Goal: Task Accomplishment & Management: Use online tool/utility

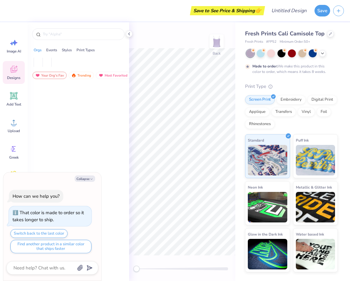
type textarea "x"
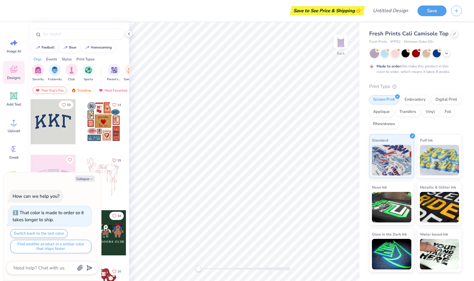
type textarea "x"
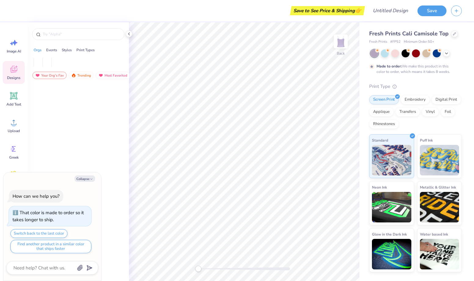
type textarea "x"
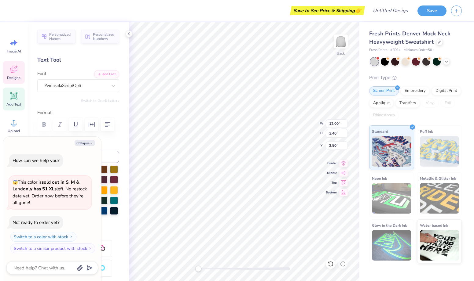
scroll to position [0, 2]
type textarea "x"
type textarea "Z"
type textarea "x"
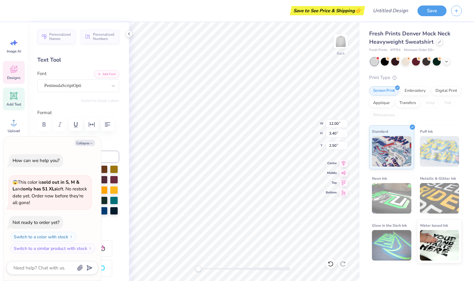
type textarea "Za"
type textarea "x"
type textarea "Zaz"
type textarea "x"
type textarea "Zazu"
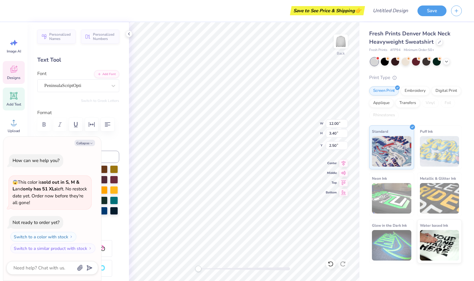
type textarea "x"
type textarea "Zazu"
type textarea "x"
type textarea "Zazu S"
type textarea "x"
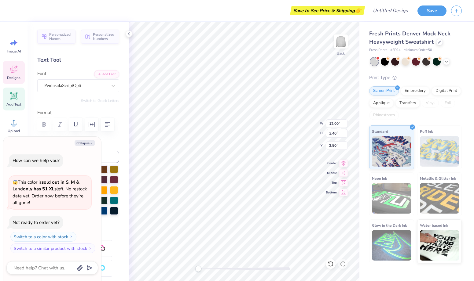
type textarea "Zazu So"
type textarea "x"
type textarea "Zazu Soc"
type textarea "x"
type textarea "Zazu Soci"
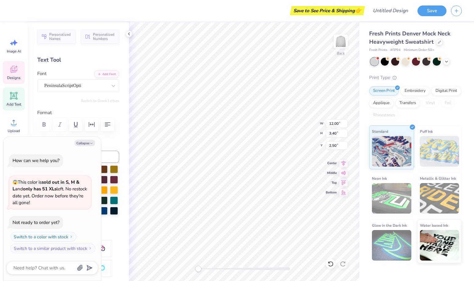
type textarea "x"
type textarea "Zazu [PERSON_NAME]"
type textarea "x"
type textarea "Zazu Social"
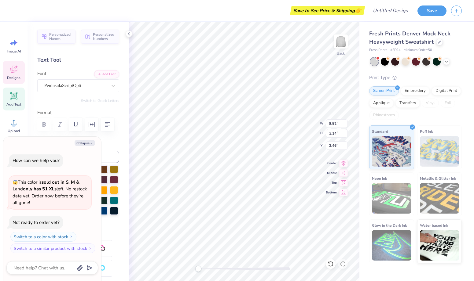
scroll to position [0, 0]
click at [88, 145] on button "Collapse" at bounding box center [85, 143] width 20 height 6
type textarea "x"
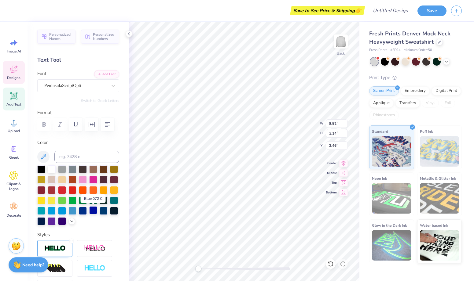
click at [93, 210] on div at bounding box center [93, 211] width 8 height 8
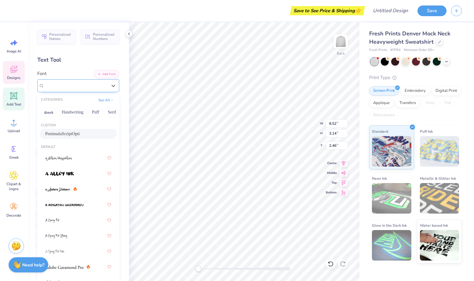
click at [62, 84] on span "PeninsulaScriptOpti" at bounding box center [62, 85] width 37 height 7
click at [65, 175] on img at bounding box center [59, 174] width 29 height 4
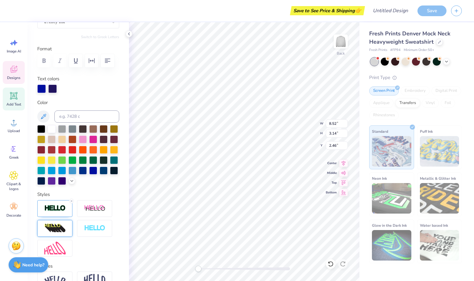
scroll to position [48, 0]
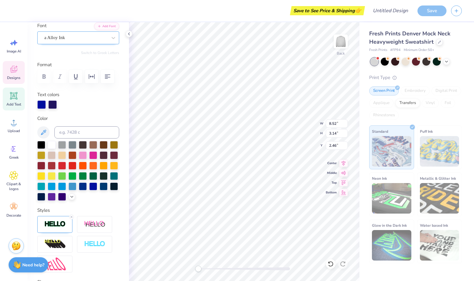
click at [75, 34] on div "a Alloy Ink" at bounding box center [76, 37] width 64 height 9
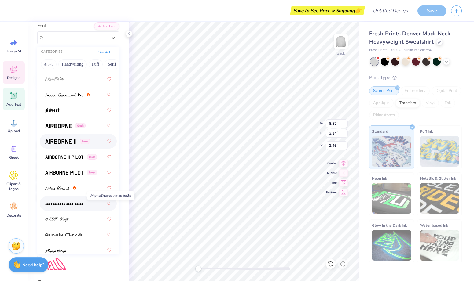
scroll to position [121, 0]
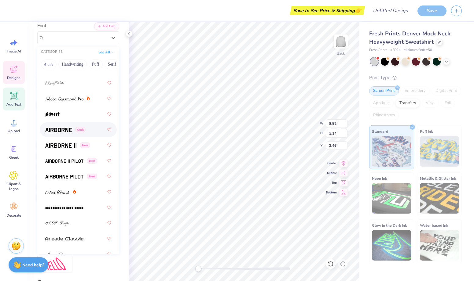
click at [63, 132] on img at bounding box center [58, 130] width 27 height 4
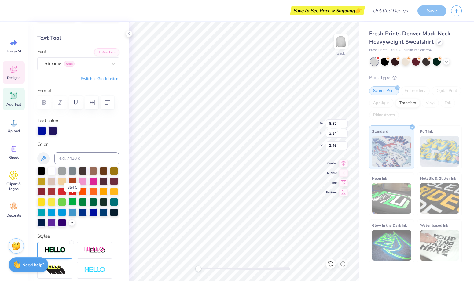
scroll to position [19, 0]
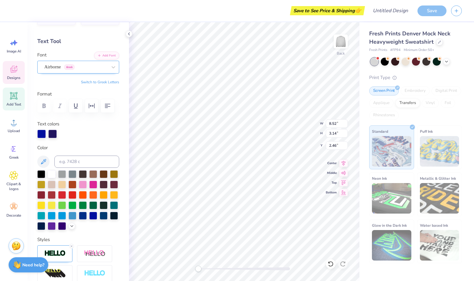
click at [85, 68] on div "Airborne Greek" at bounding box center [76, 66] width 64 height 9
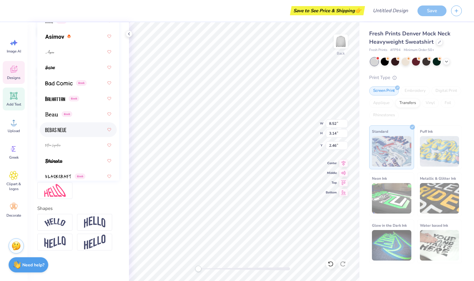
scroll to position [314, 0]
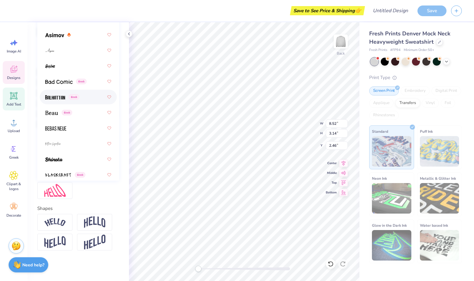
click at [76, 100] on div "Greek" at bounding box center [62, 97] width 34 height 6
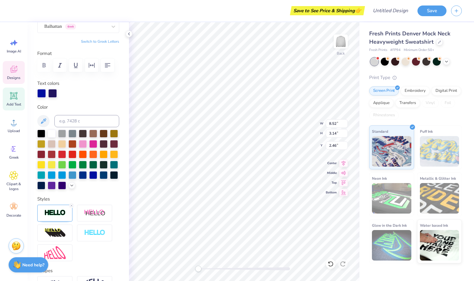
scroll to position [24, 0]
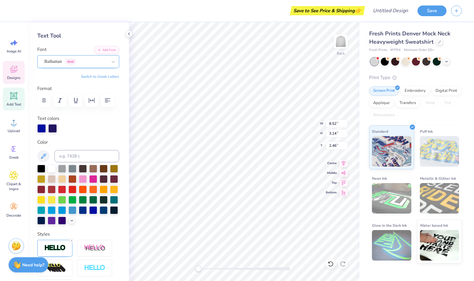
click at [91, 64] on div "Balhattan Greek" at bounding box center [76, 61] width 64 height 9
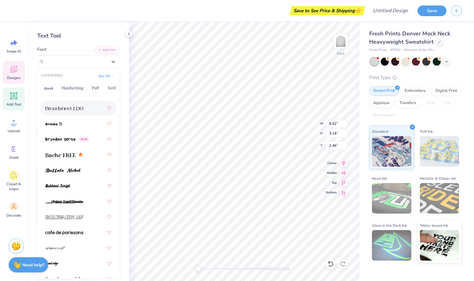
scroll to position [761, 0]
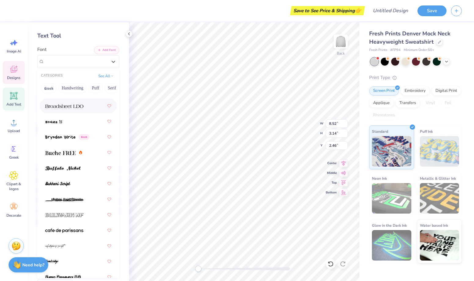
click at [73, 108] on img at bounding box center [64, 106] width 38 height 4
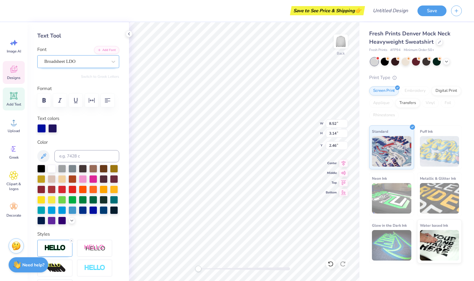
click at [75, 62] on span "Broadsheet LDO" at bounding box center [59, 61] width 31 height 7
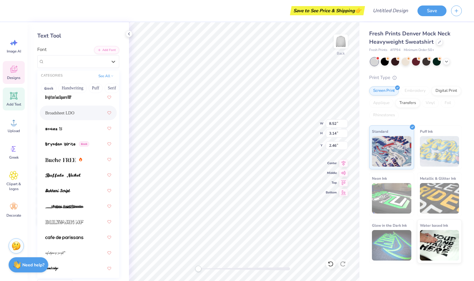
scroll to position [759, 0]
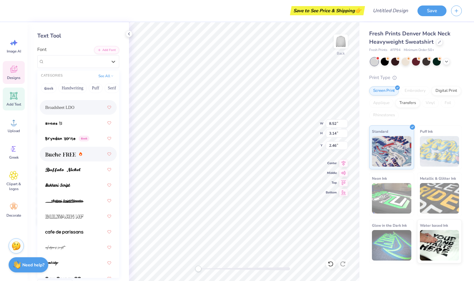
click at [72, 151] on span at bounding box center [60, 154] width 31 height 6
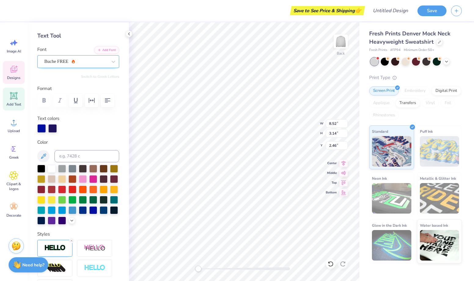
click at [91, 57] on div at bounding box center [75, 61] width 63 height 8
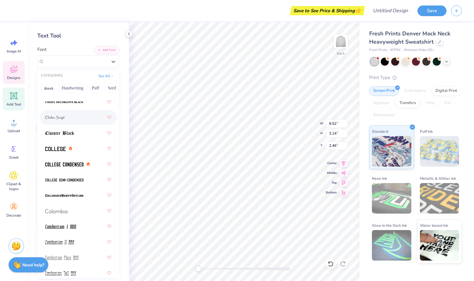
scroll to position [1108, 0]
click at [72, 166] on img at bounding box center [64, 164] width 38 height 4
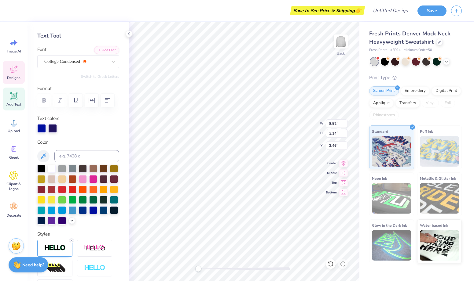
click at [86, 71] on div "Personalized Names Personalized Numbers Text Tool Add Font Font College Condens…" at bounding box center [78, 151] width 101 height 259
click at [88, 64] on div "College Condensed" at bounding box center [76, 61] width 64 height 9
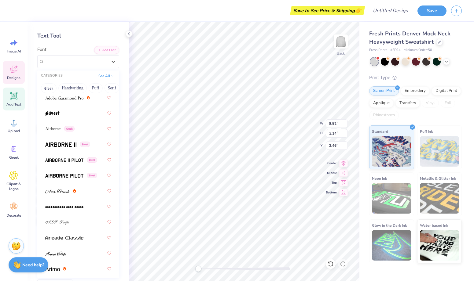
scroll to position [144, 0]
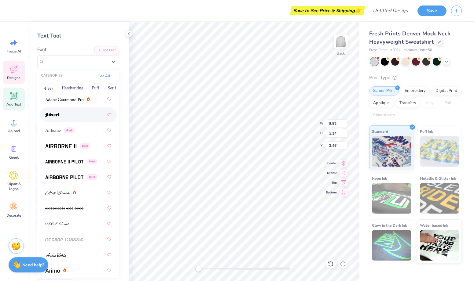
click at [64, 113] on div at bounding box center [78, 114] width 66 height 11
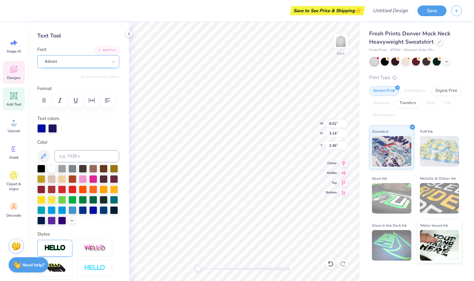
click at [91, 60] on div "Advert" at bounding box center [76, 61] width 64 height 9
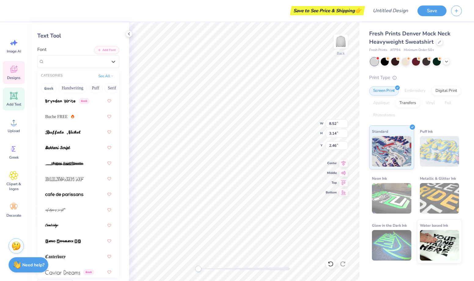
scroll to position [798, 0]
click at [75, 134] on img at bounding box center [62, 132] width 35 height 4
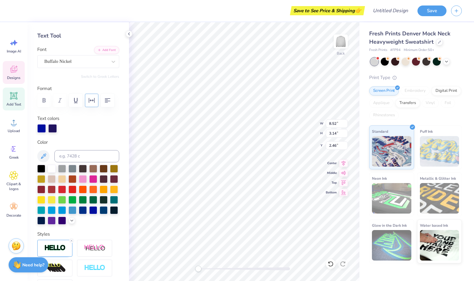
click at [95, 101] on button "button" at bounding box center [91, 100] width 13 height 13
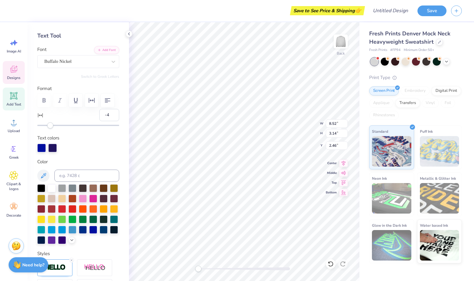
type input "-5"
drag, startPoint x: 53, startPoint y: 124, endPoint x: 47, endPoint y: 124, distance: 6.1
click at [47, 124] on div "Accessibility label" at bounding box center [48, 126] width 6 height 6
type input "0"
drag, startPoint x: 47, startPoint y: 124, endPoint x: 51, endPoint y: 125, distance: 3.4
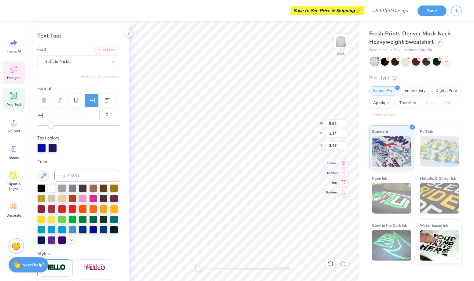
click at [51, 125] on div "Accessibility label" at bounding box center [51, 126] width 6 height 6
type textarea "Zazu Social"
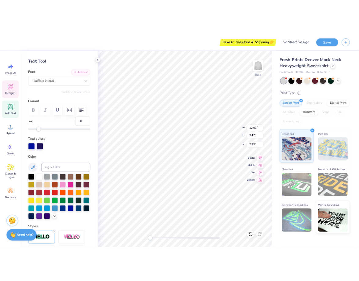
scroll to position [0, 1]
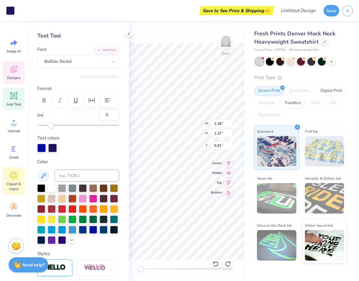
click at [13, 177] on icon at bounding box center [14, 176] width 4 height 4
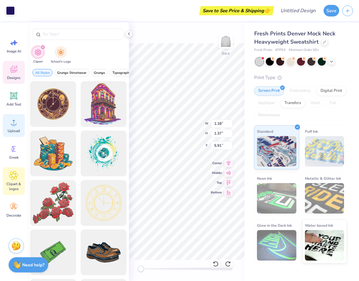
click at [15, 127] on div "Upload" at bounding box center [14, 125] width 22 height 23
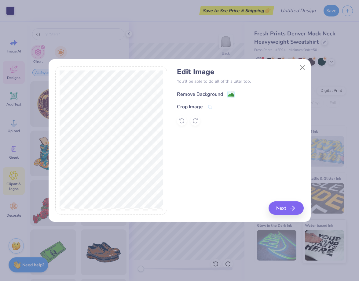
click at [230, 95] on image at bounding box center [231, 95] width 7 height 7
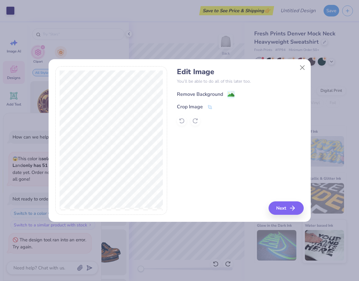
click at [218, 95] on div "Remove Background" at bounding box center [200, 94] width 46 height 7
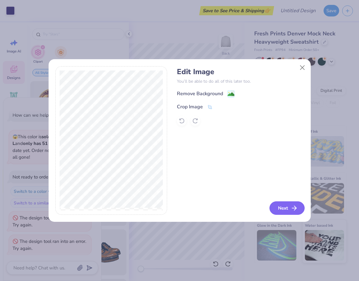
click at [279, 207] on button "Next" at bounding box center [287, 208] width 35 height 13
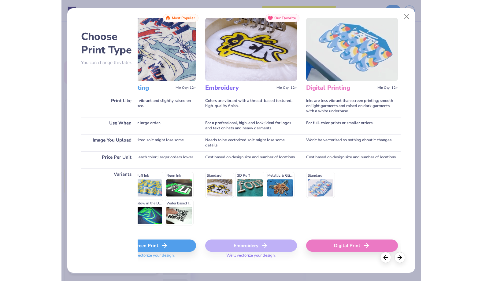
scroll to position [0, 43]
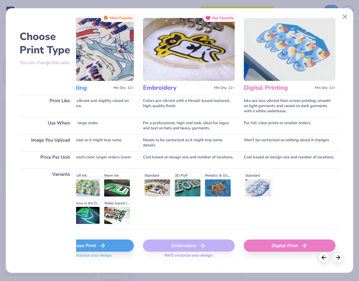
click at [294, 246] on div "Digital Print" at bounding box center [290, 246] width 92 height 12
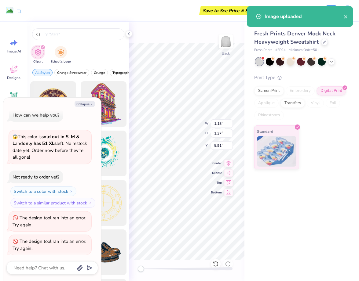
type textarea "x"
type input "14.99"
type input "2.51"
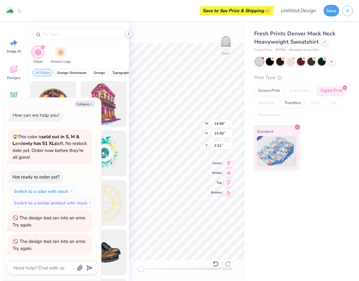
click at [129, 35] on polyline at bounding box center [128, 34] width 1 height 2
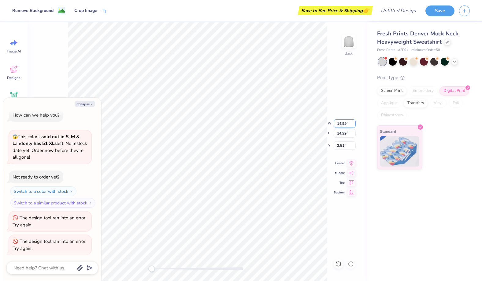
type textarea "x"
type input "2.90"
type input "3.17"
type input "4.92"
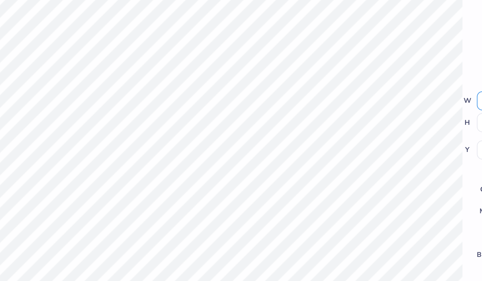
type textarea "x"
type input "2.46"
type input "8.15"
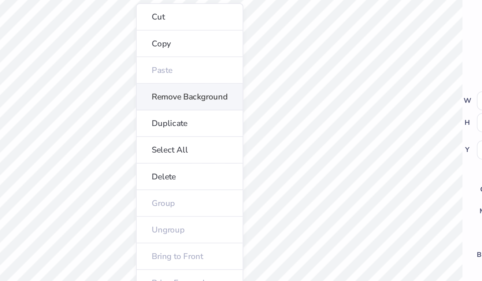
click at [181, 116] on li "Remove Background" at bounding box center [205, 122] width 48 height 12
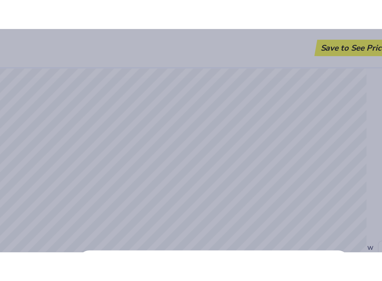
scroll to position [30, 0]
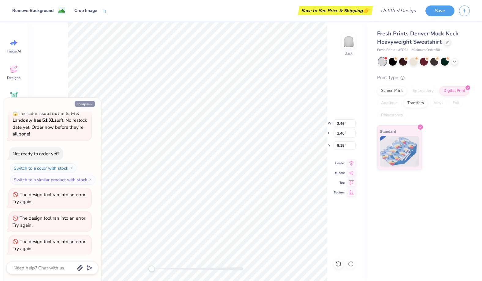
click at [82, 101] on button "Collapse" at bounding box center [85, 104] width 20 height 6
type textarea "x"
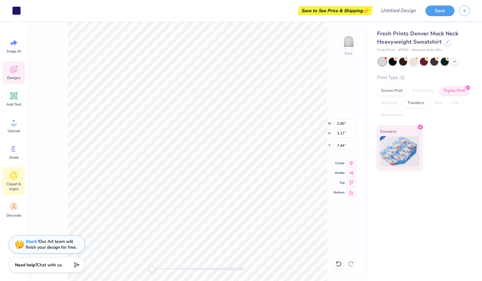
type input "2.46"
type input "5.42"
type input "2.46"
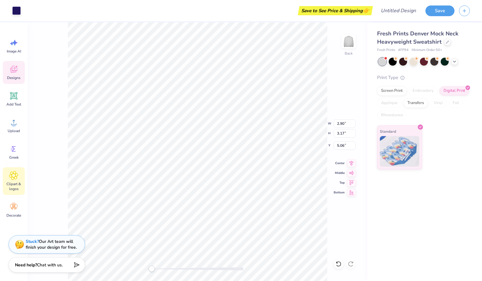
type input "5.42"
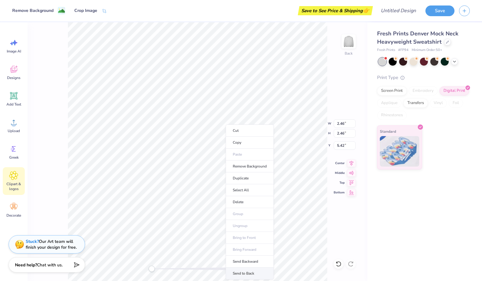
click at [236, 271] on li "Send to Back" at bounding box center [250, 274] width 48 height 12
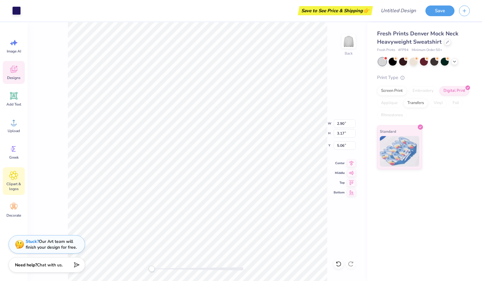
type input "2.46"
type input "5.42"
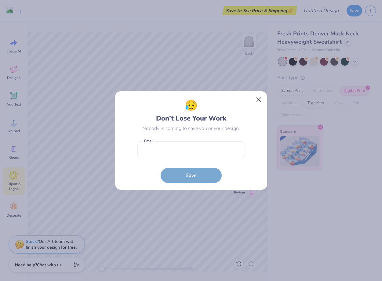
click at [259, 100] on button "Close" at bounding box center [259, 100] width 12 height 12
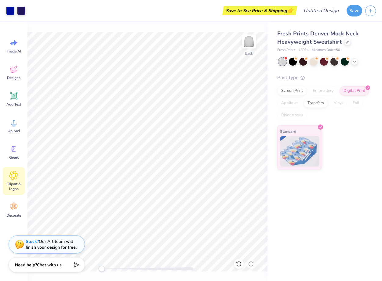
click at [351, 0] on div "Save" at bounding box center [364, 10] width 35 height 21
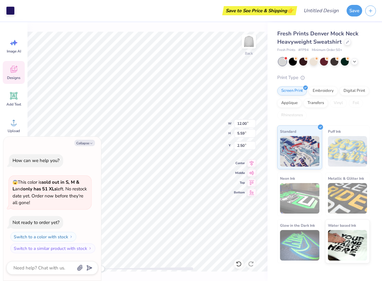
type textarea "x"
type input "3.40"
type input "2.54"
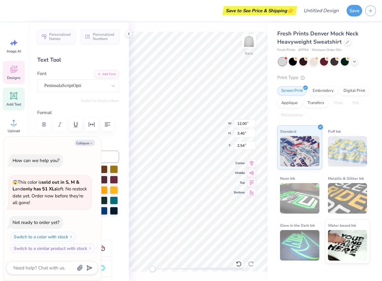
type textarea "x"
type textarea "GamZma Phi Beta"
type textarea "x"
type textarea "GamZama Phi Beta"
type textarea "x"
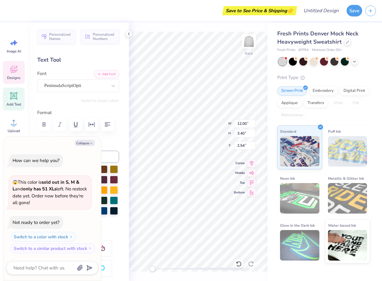
type textarea "GamZazma Phi Beta"
type textarea "x"
type textarea "GamZazuma Phi Beta"
type textarea "x"
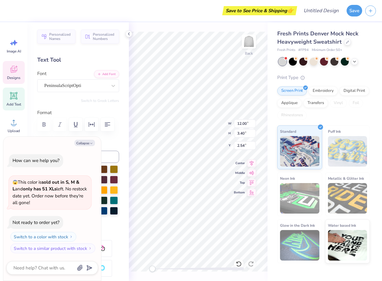
type textarea "Z"
type textarea "x"
type textarea "Za"
type textarea "x"
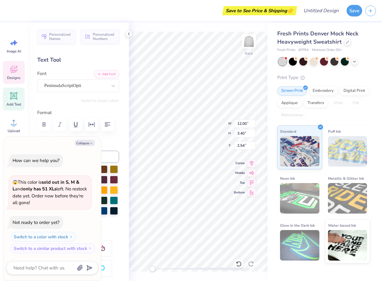
type textarea "Zaz"
type textarea "x"
type textarea "Zazu"
type textarea "x"
type textarea "Zazu"
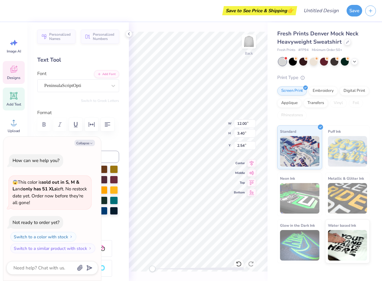
type textarea "x"
type textarea "[PERSON_NAME]"
type textarea "x"
type textarea "Zazu So"
type textarea "x"
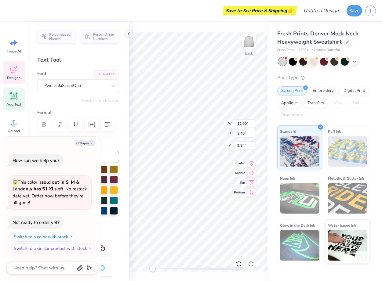
type textarea "Zazu Soc"
type textarea "x"
type textarea "Zazu Soci"
type textarea "x"
type textarea "Zazu [PERSON_NAME]"
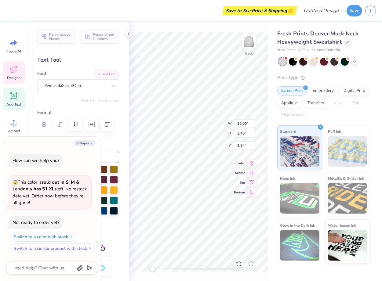
scroll to position [0, 1]
type textarea "x"
type textarea "Zazu Social"
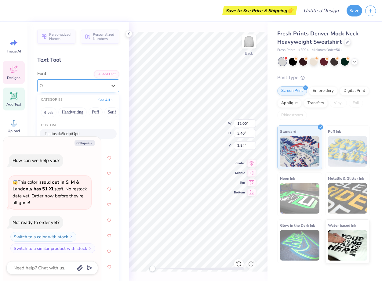
click at [75, 90] on div "PeninsulaScriptOpti" at bounding box center [76, 85] width 64 height 9
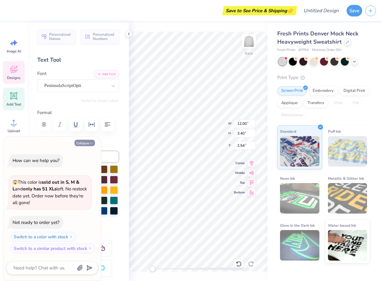
click at [86, 145] on button "Collapse" at bounding box center [85, 143] width 20 height 6
type textarea "x"
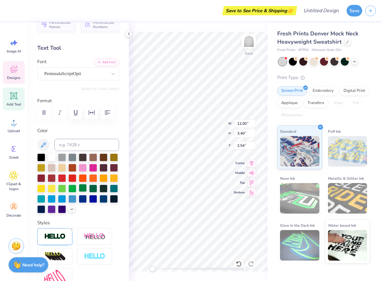
scroll to position [10, 0]
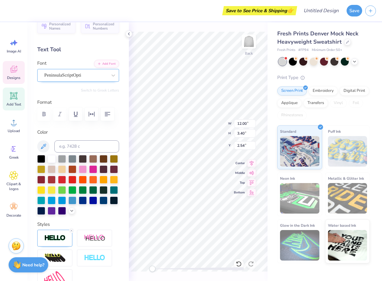
click at [78, 77] on div "PeninsulaScriptOpti" at bounding box center [76, 75] width 64 height 9
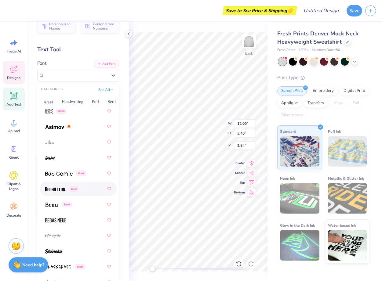
scroll to position [333, 0]
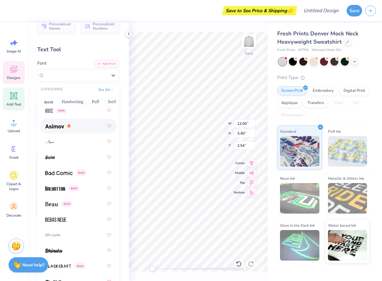
click at [74, 130] on div at bounding box center [78, 126] width 66 height 11
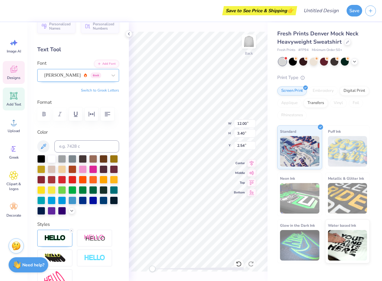
click at [76, 79] on div at bounding box center [75, 75] width 63 height 8
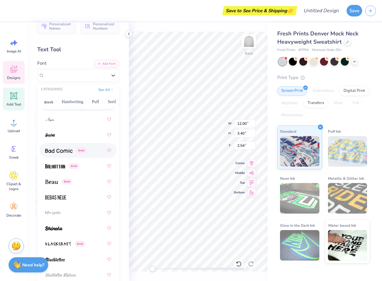
scroll to position [359, 0]
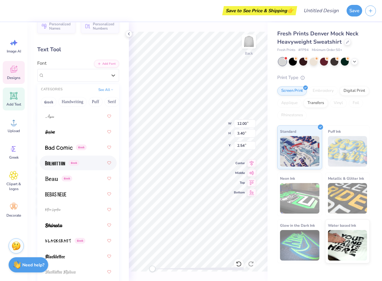
click at [75, 165] on span "Greek" at bounding box center [74, 163] width 10 height 6
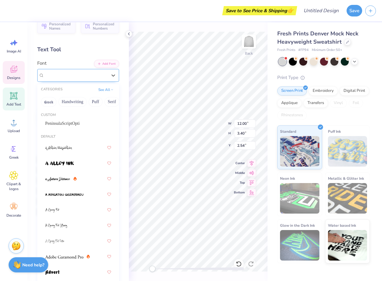
click at [79, 74] on div "Balhattan Greek" at bounding box center [76, 75] width 64 height 9
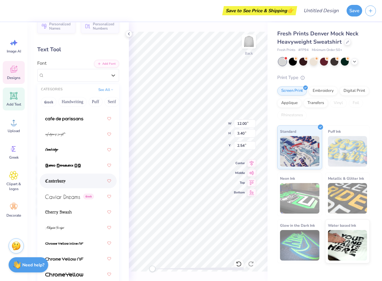
scroll to position [887, 0]
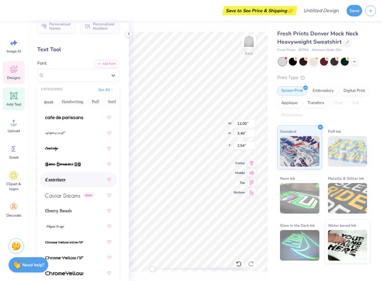
click at [77, 182] on div at bounding box center [78, 179] width 66 height 11
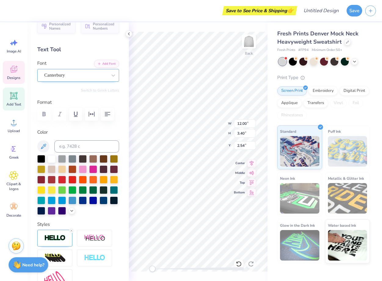
click at [79, 71] on div at bounding box center [75, 75] width 63 height 8
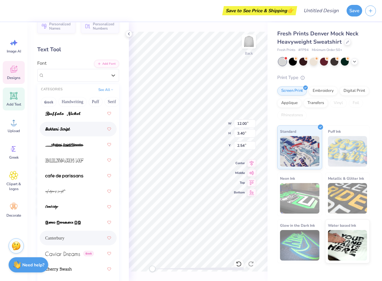
scroll to position [838, 0]
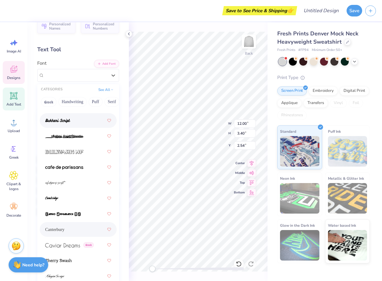
click at [67, 122] on img at bounding box center [57, 121] width 25 height 4
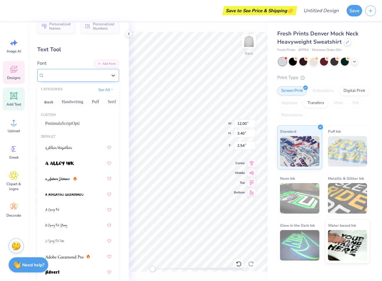
click at [83, 76] on div "Bukhari Script" at bounding box center [76, 75] width 64 height 9
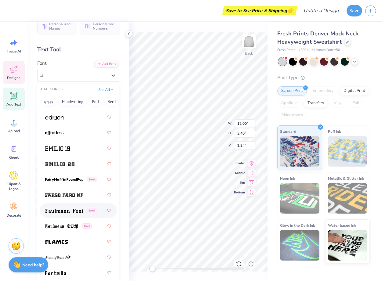
scroll to position [1760, 0]
click at [72, 214] on img at bounding box center [64, 211] width 38 height 4
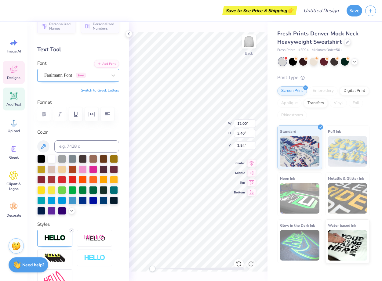
click at [93, 79] on div at bounding box center [75, 75] width 63 height 8
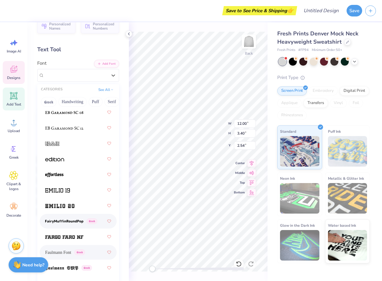
scroll to position [1729, 0]
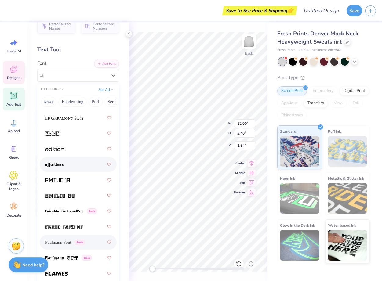
click at [69, 166] on div at bounding box center [78, 164] width 66 height 11
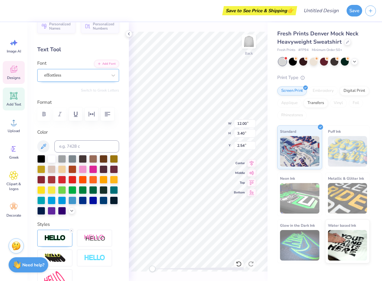
click at [90, 75] on div "effortless" at bounding box center [76, 75] width 64 height 9
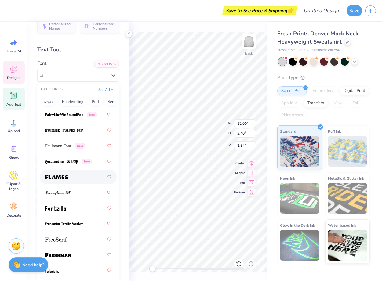
scroll to position [1825, 0]
click at [77, 149] on div "Faulmann Font Greek" at bounding box center [65, 146] width 40 height 6
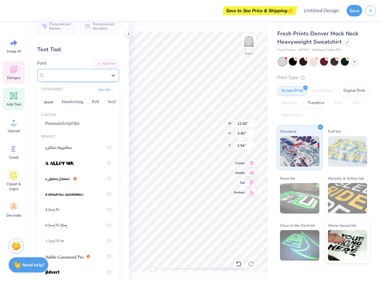
click at [79, 81] on div "Faulmann Font Greek" at bounding box center [78, 75] width 82 height 13
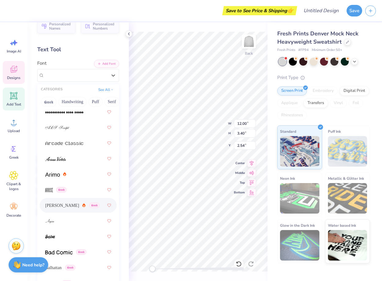
scroll to position [254, 0]
click at [67, 208] on div "[PERSON_NAME] Greek" at bounding box center [72, 206] width 54 height 6
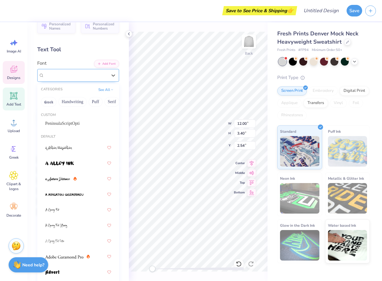
click at [97, 80] on div "[PERSON_NAME] Greek" at bounding box center [78, 75] width 82 height 13
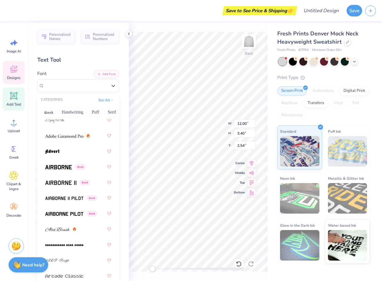
scroll to position [132, 0]
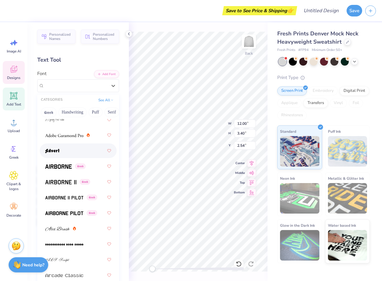
click at [72, 155] on div at bounding box center [78, 150] width 66 height 11
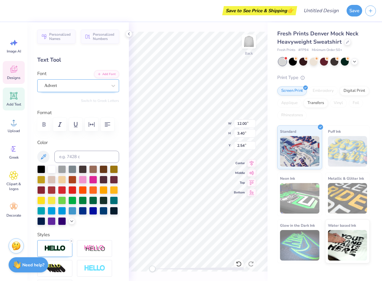
click at [86, 87] on div "Advert" at bounding box center [76, 85] width 64 height 9
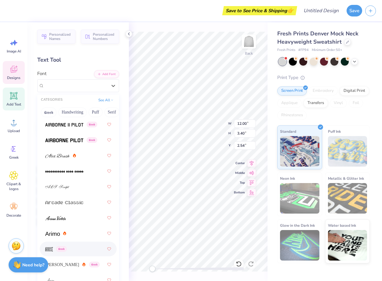
scroll to position [203, 0]
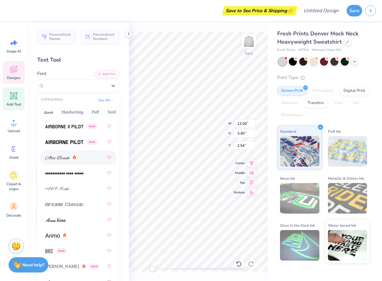
click at [82, 160] on div at bounding box center [78, 157] width 66 height 11
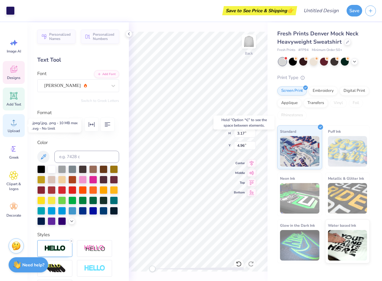
click at [12, 129] on span "Upload" at bounding box center [14, 131] width 12 height 5
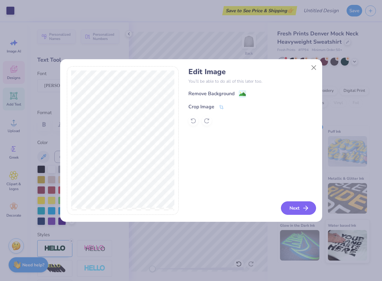
click at [295, 206] on button "Next" at bounding box center [298, 208] width 35 height 13
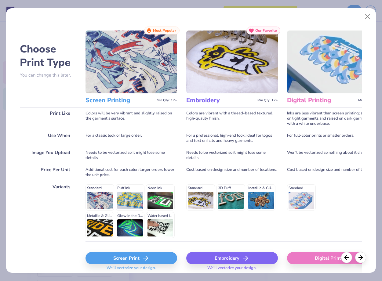
click at [315, 256] on div "Digital Print" at bounding box center [333, 258] width 92 height 12
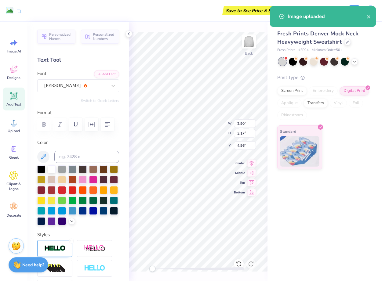
type input "15.00"
type input "7.73"
type input "6.14"
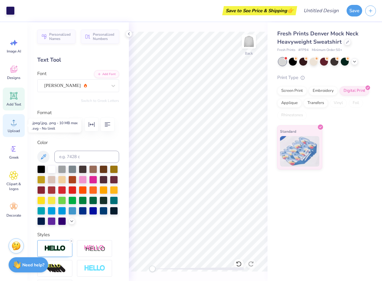
click at [14, 126] on circle at bounding box center [14, 125] width 4 height 4
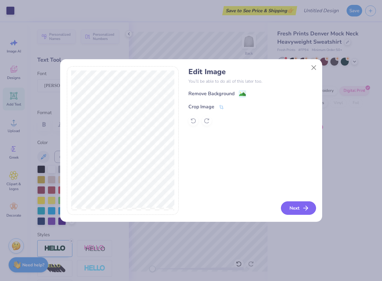
click at [293, 211] on button "Next" at bounding box center [298, 208] width 35 height 13
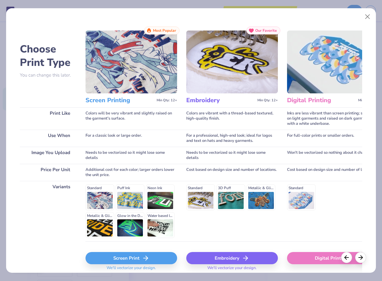
click at [304, 260] on div "Digital Print" at bounding box center [333, 258] width 92 height 12
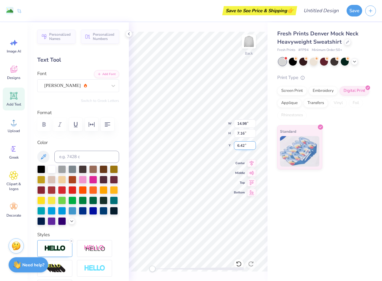
type input "1.18"
type input "1.37"
type input "5.95"
click at [83, 213] on div at bounding box center [83, 211] width 8 height 8
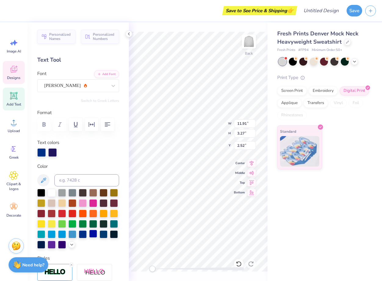
click at [94, 235] on div at bounding box center [93, 234] width 8 height 8
click at [54, 245] on div at bounding box center [52, 245] width 8 height 8
click at [60, 245] on div at bounding box center [62, 245] width 8 height 8
click at [53, 245] on div at bounding box center [52, 245] width 8 height 8
click at [92, 234] on div at bounding box center [93, 234] width 8 height 8
